Goal: Transaction & Acquisition: Purchase product/service

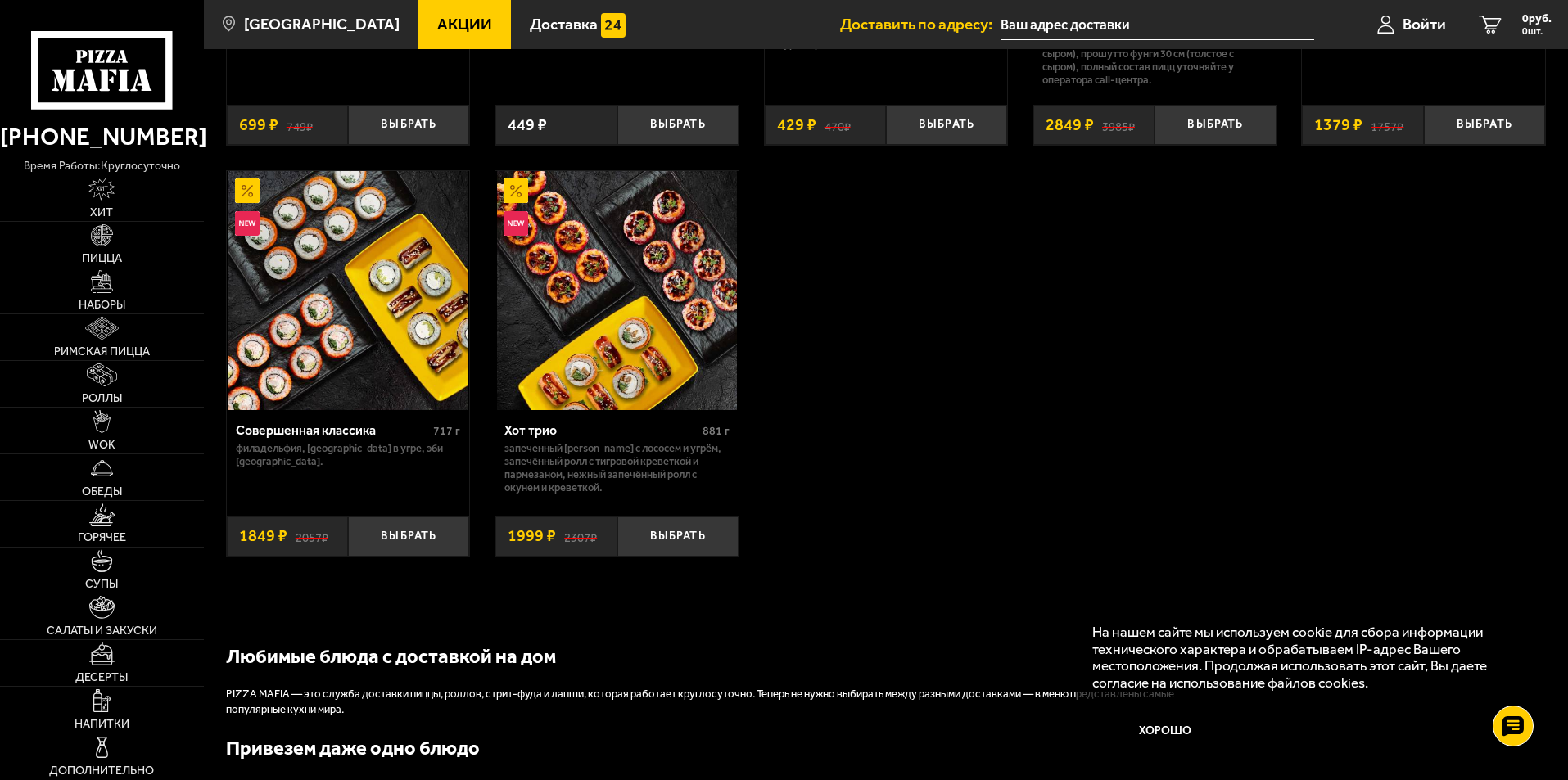
scroll to position [1228, 0]
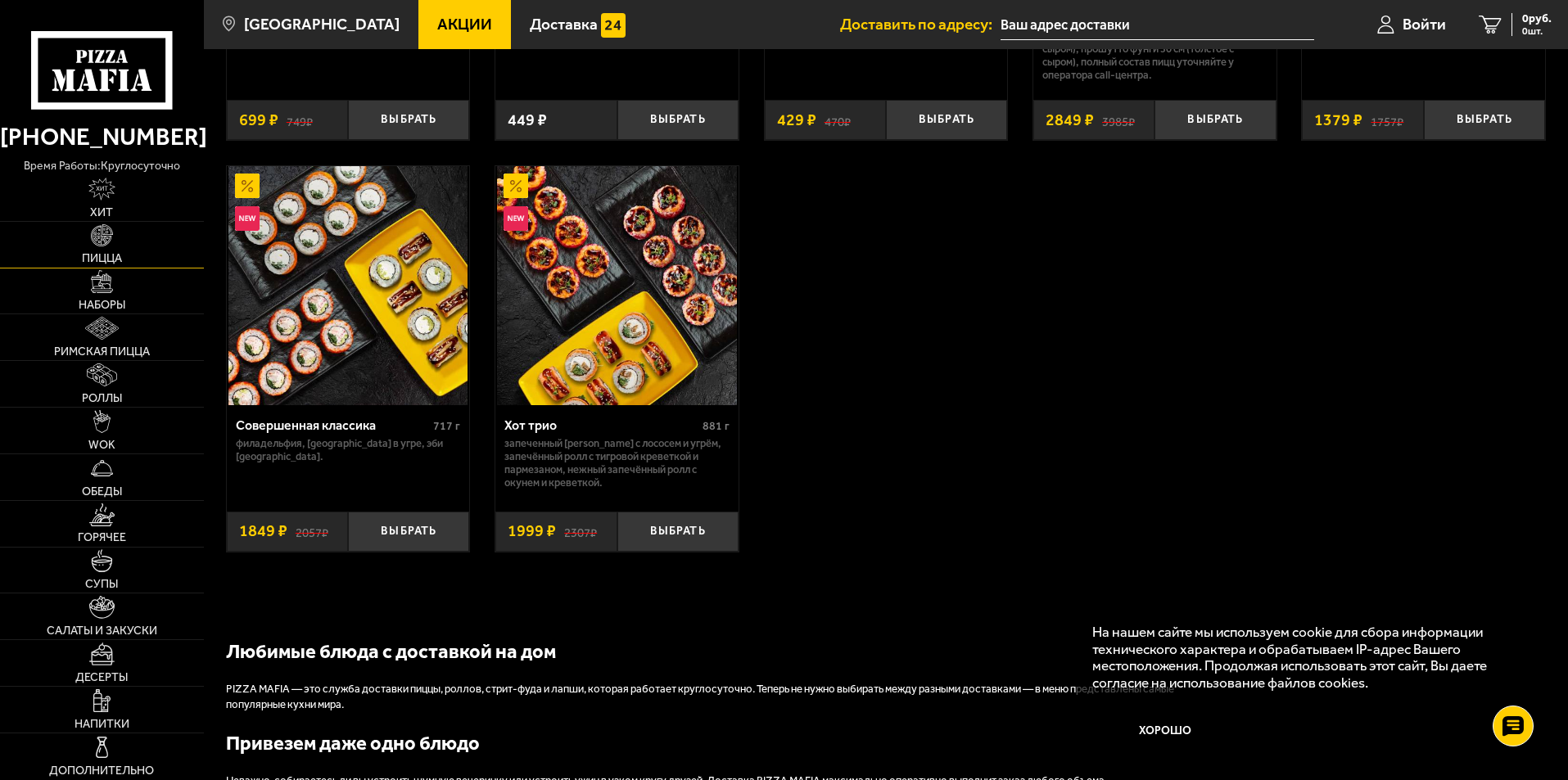
click at [96, 239] on img at bounding box center [102, 235] width 23 height 23
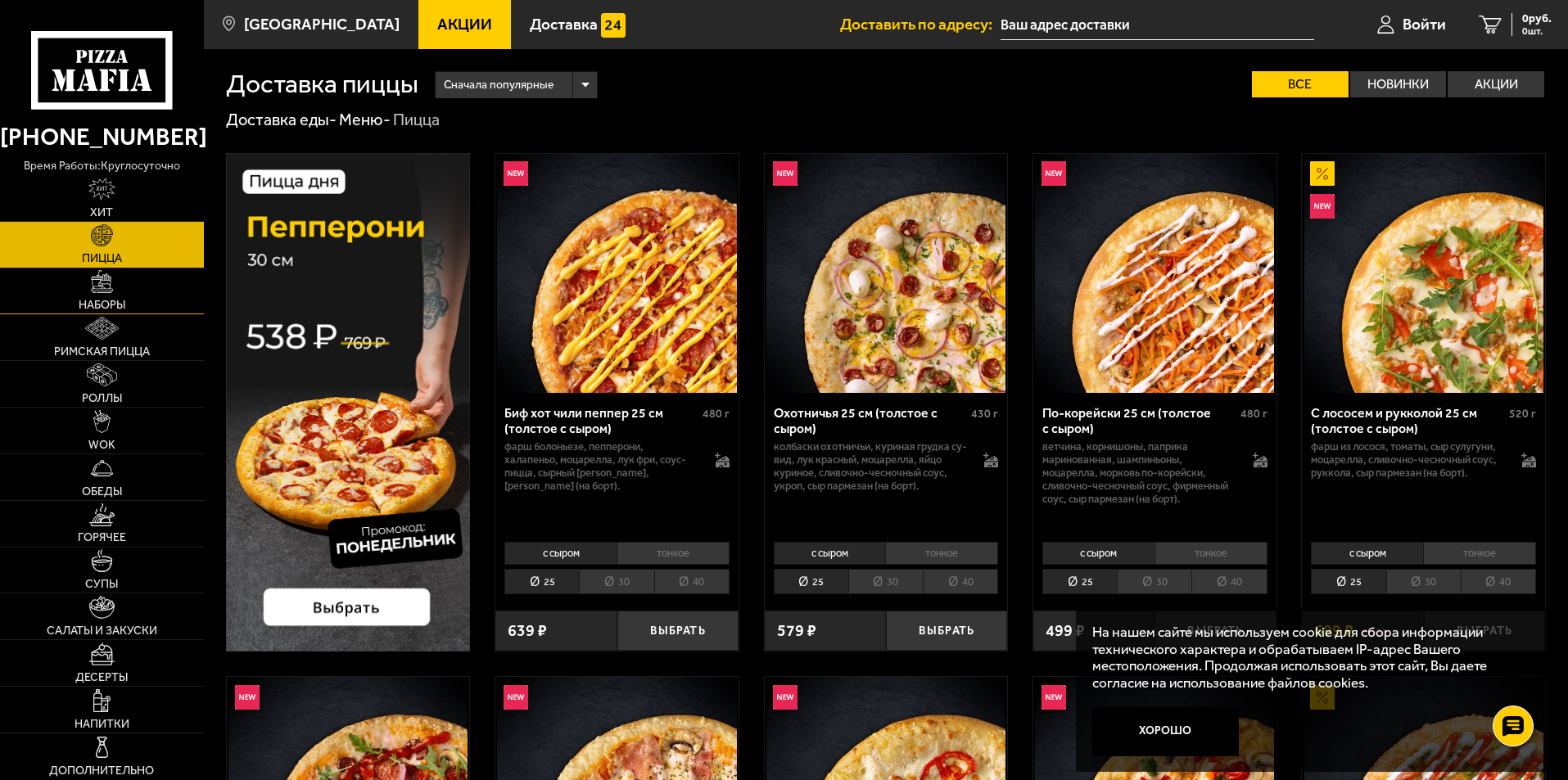
click at [105, 300] on span "Наборы" at bounding box center [102, 305] width 47 height 12
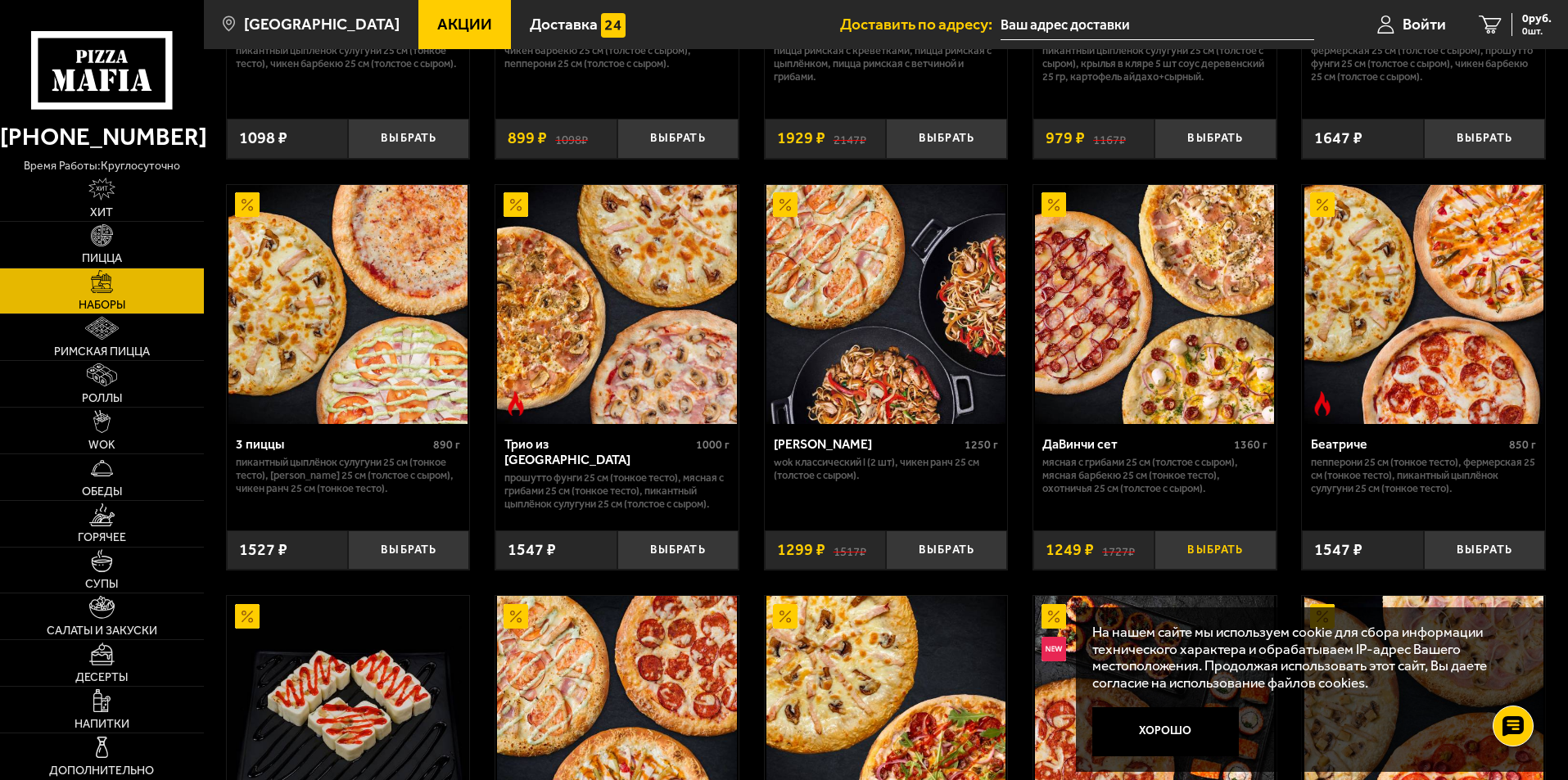
scroll to position [409, 0]
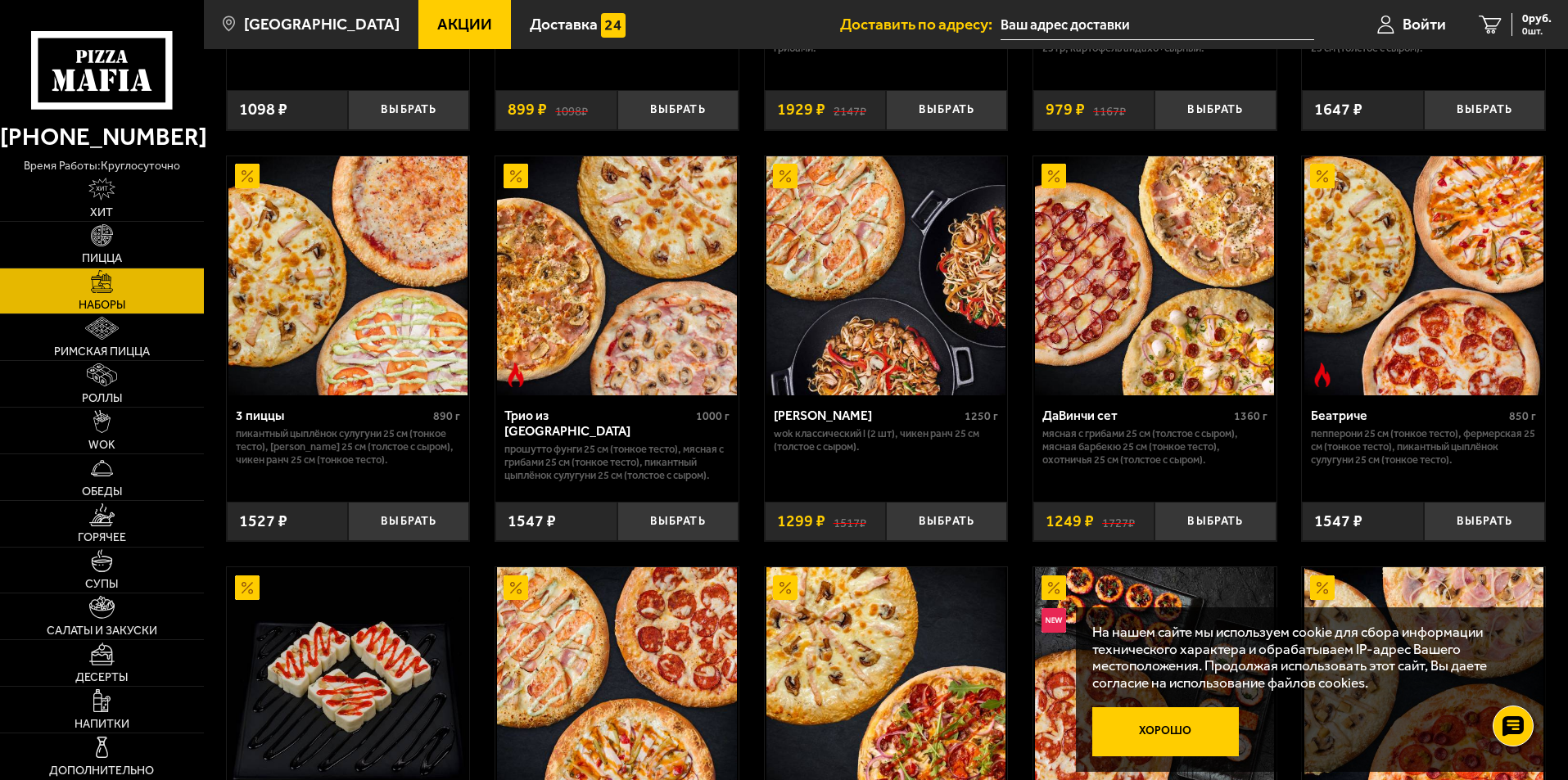
click at [1212, 730] on button "Хорошо" at bounding box center [1166, 731] width 148 height 50
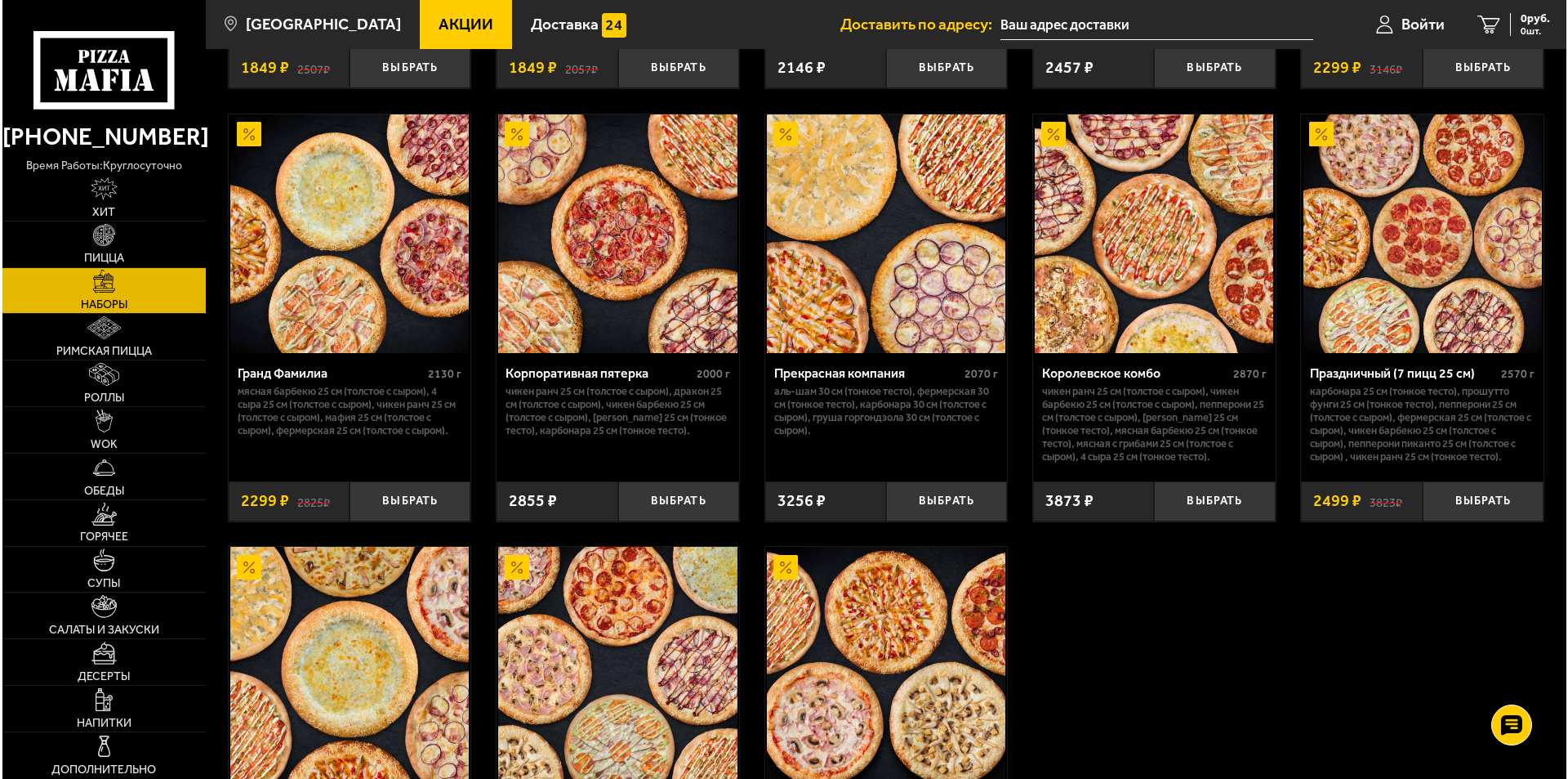
scroll to position [2043, 0]
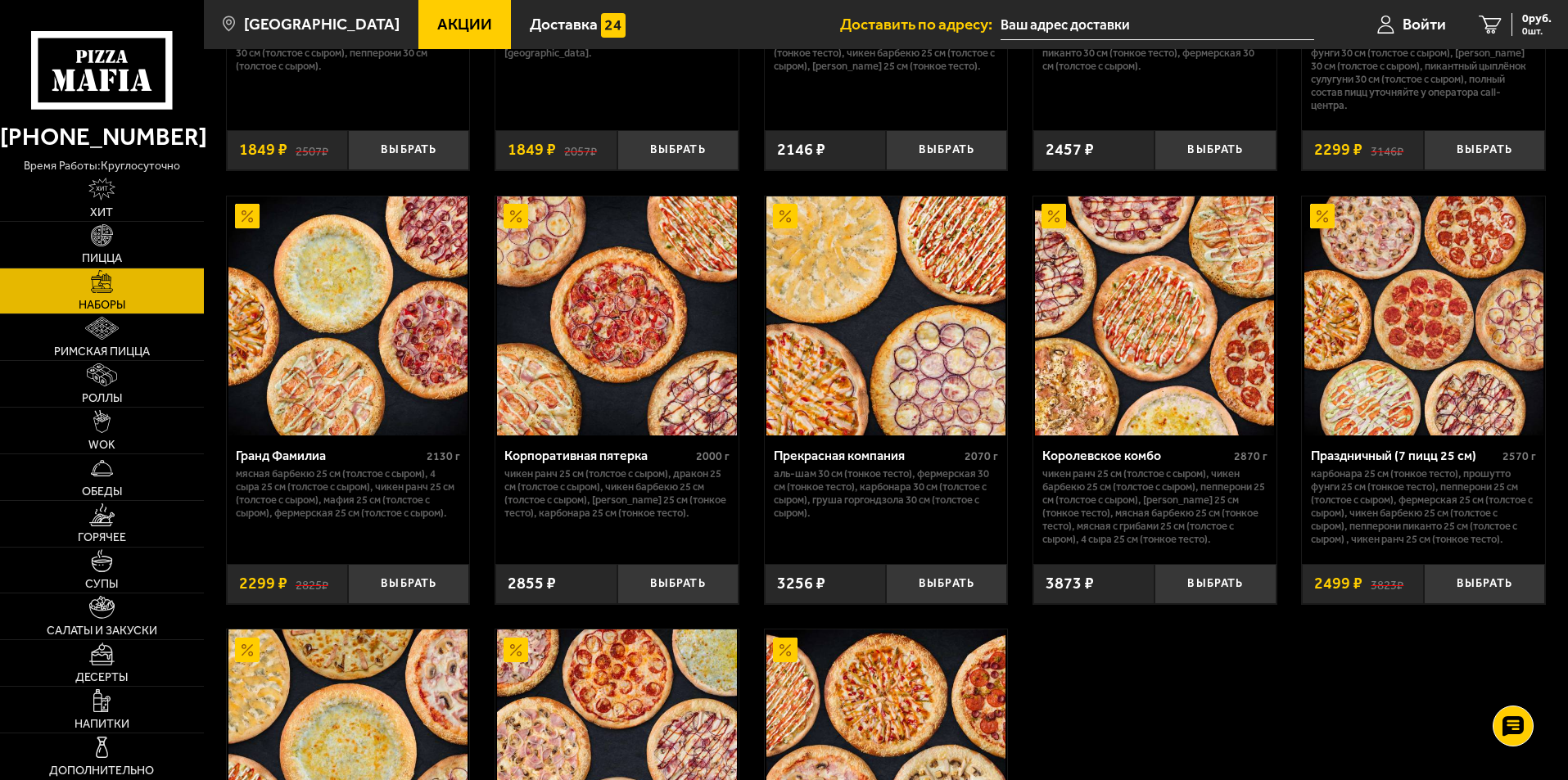
click at [1448, 346] on img at bounding box center [1423, 315] width 239 height 239
